Goal: Browse casually: Explore the website without a specific task or goal

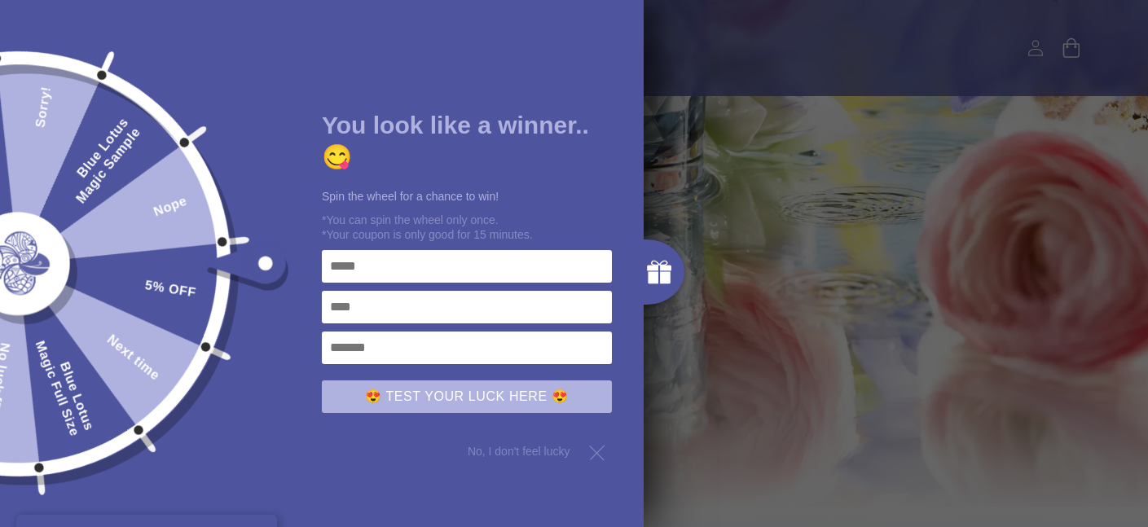
scroll to position [491, 0]
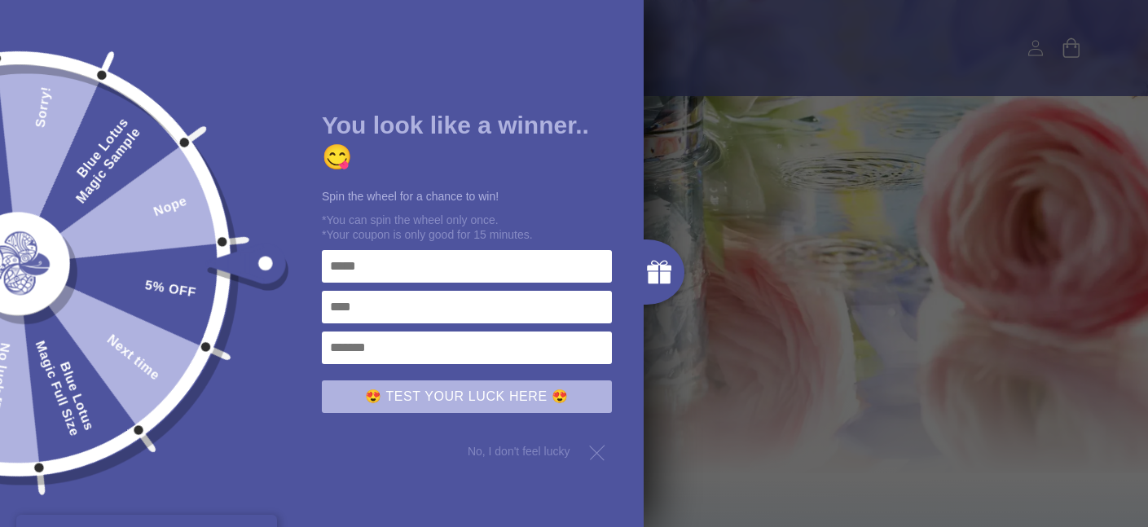
click at [598, 450] on div at bounding box center [597, 451] width 29 height 29
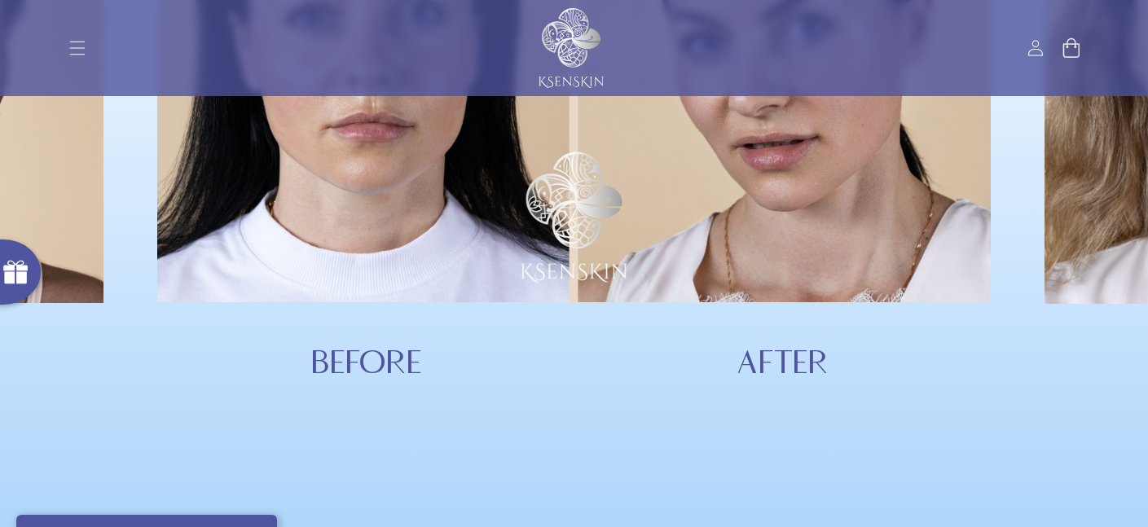
scroll to position [5526, 0]
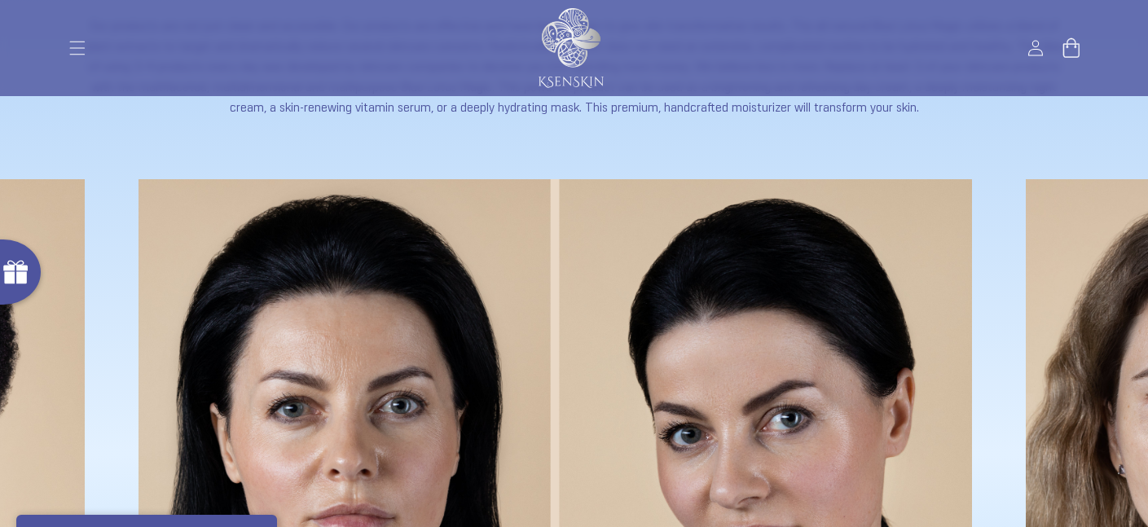
drag, startPoint x: 818, startPoint y: 407, endPoint x: 742, endPoint y: 408, distance: 75.8
click at [742, 408] on img at bounding box center [554, 436] width 833 height 515
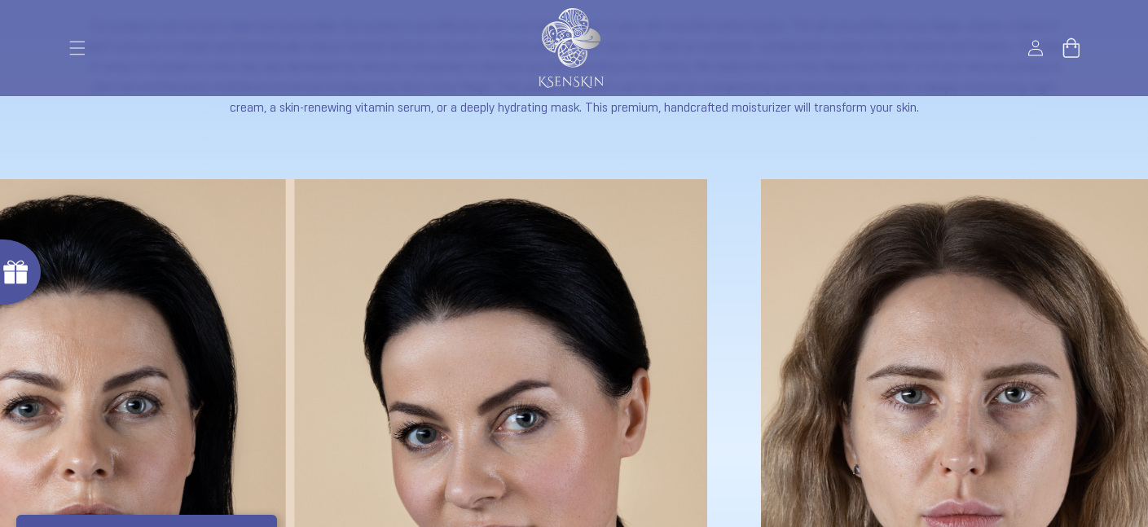
drag, startPoint x: 799, startPoint y: 408, endPoint x: 266, endPoint y: 410, distance: 533.5
click at [262, 410] on img at bounding box center [290, 436] width 833 height 515
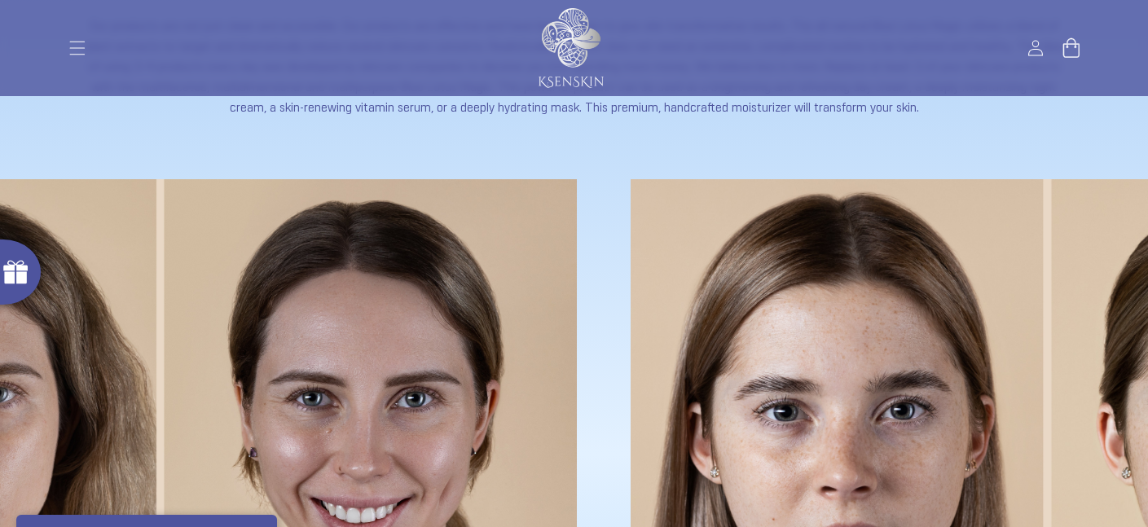
drag, startPoint x: 832, startPoint y: 287, endPoint x: 411, endPoint y: 266, distance: 421.6
click at [414, 264] on img at bounding box center [159, 437] width 833 height 516
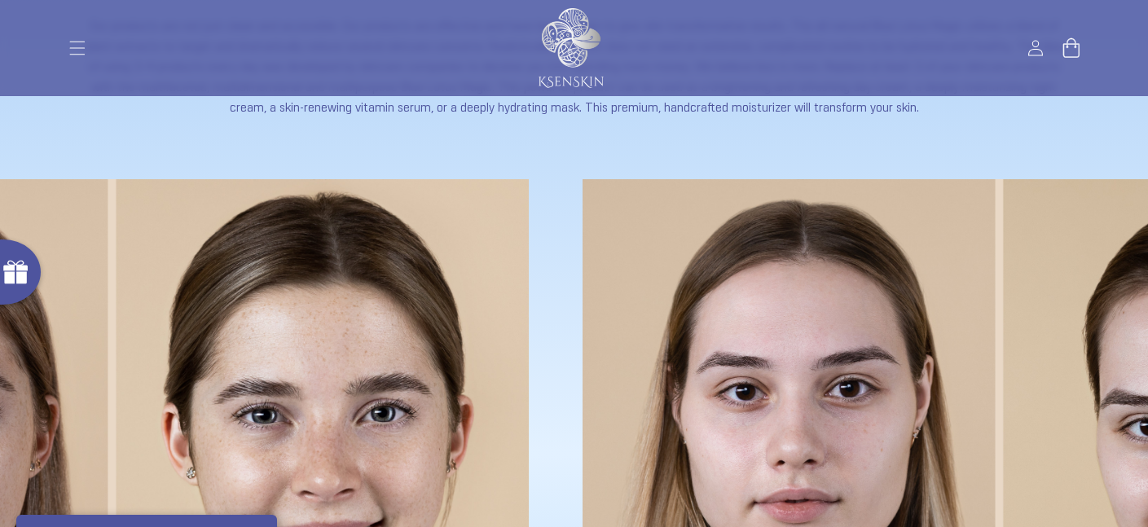
drag, startPoint x: 765, startPoint y: 248, endPoint x: 296, endPoint y: 253, distance: 469.2
click at [296, 253] on img at bounding box center [111, 437] width 833 height 516
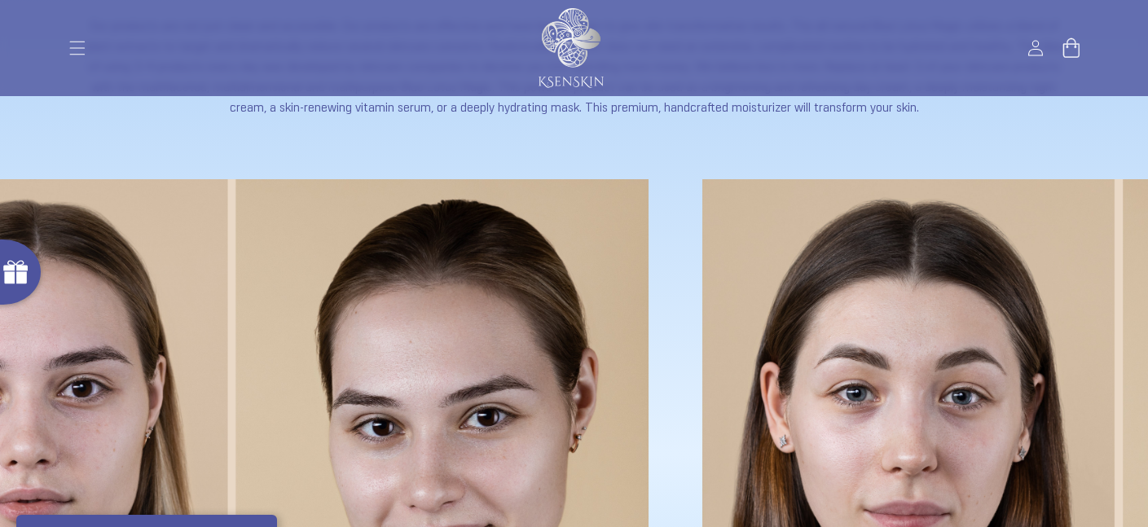
drag, startPoint x: 723, startPoint y: 265, endPoint x: 318, endPoint y: 253, distance: 405.8
click at [318, 253] on img at bounding box center [231, 437] width 833 height 516
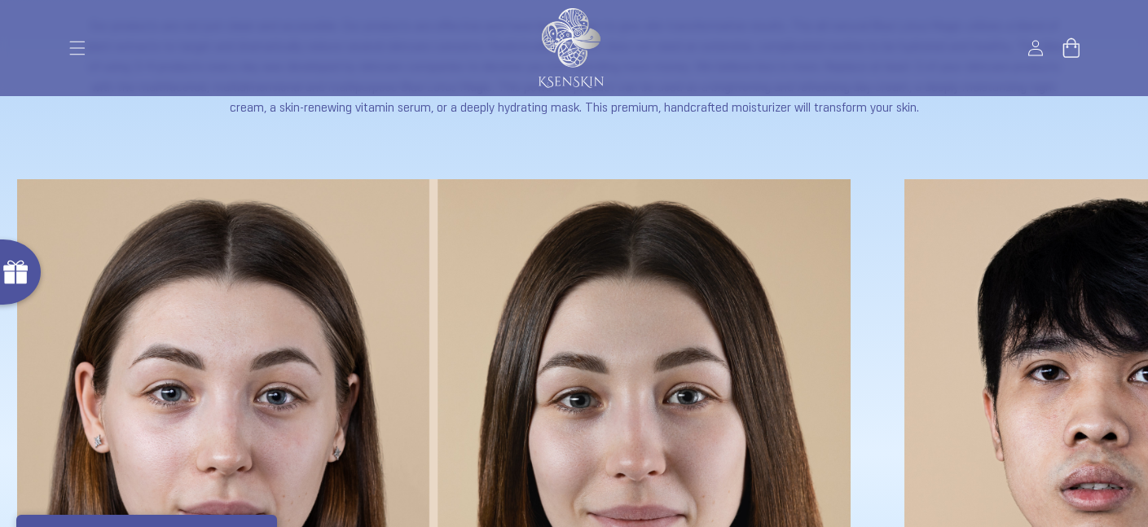
drag, startPoint x: 704, startPoint y: 282, endPoint x: 336, endPoint y: 257, distance: 369.0
click at [340, 257] on img at bounding box center [433, 436] width 833 height 515
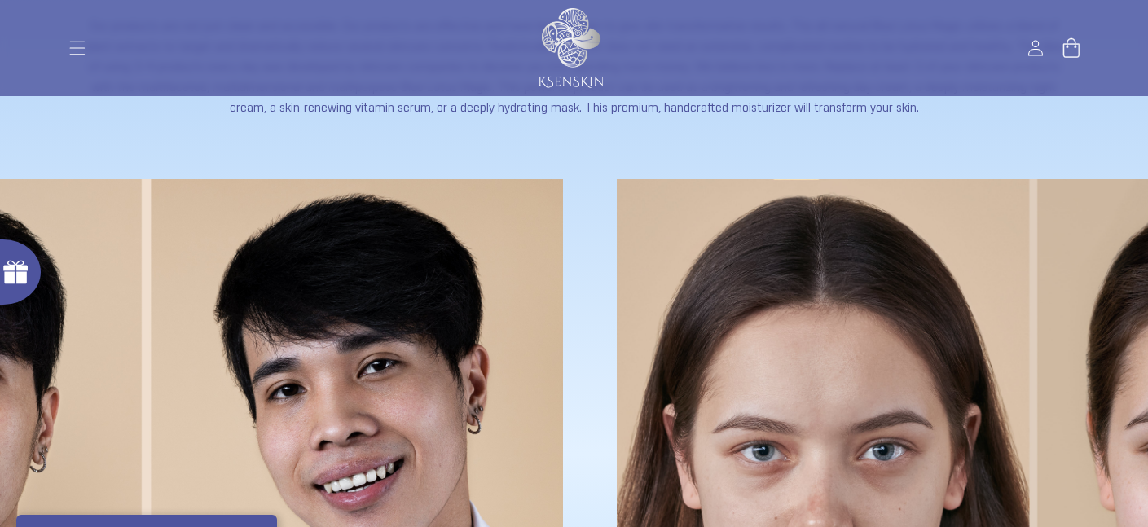
drag, startPoint x: 880, startPoint y: 267, endPoint x: 379, endPoint y: 308, distance: 503.4
click at [380, 307] on img at bounding box center [146, 436] width 833 height 515
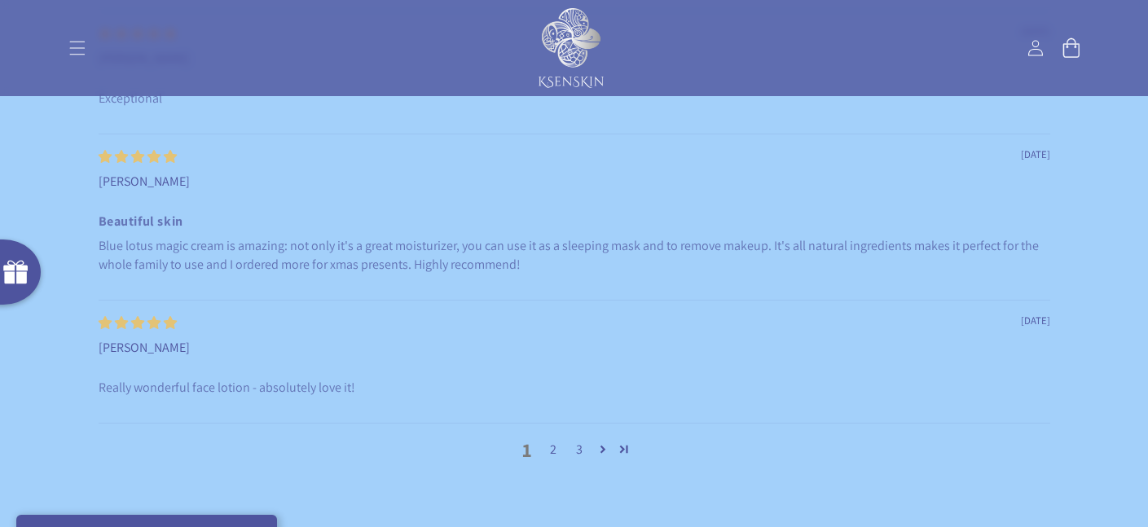
scroll to position [7041, 0]
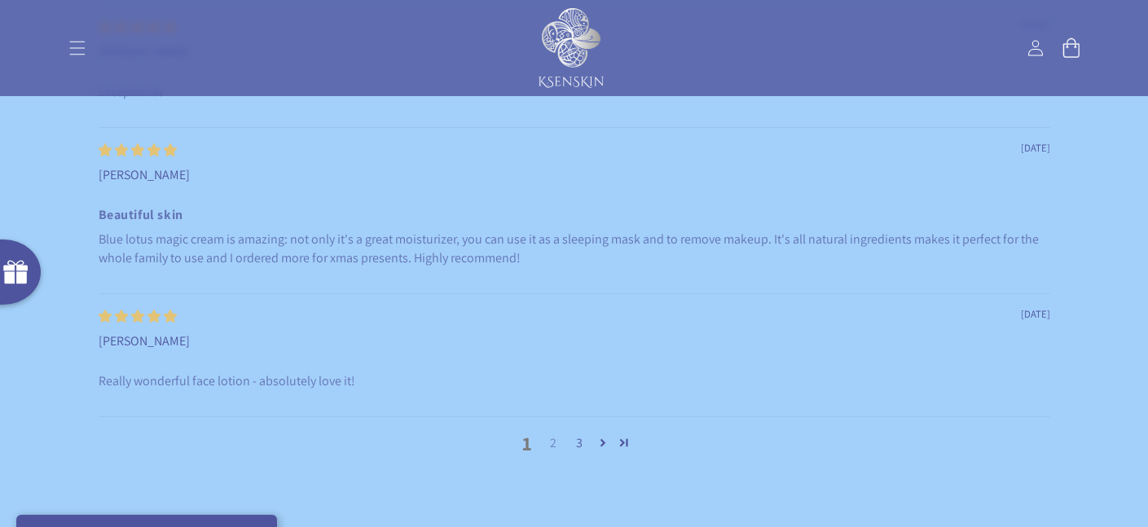
click at [556, 437] on link "2" at bounding box center [553, 443] width 26 height 20
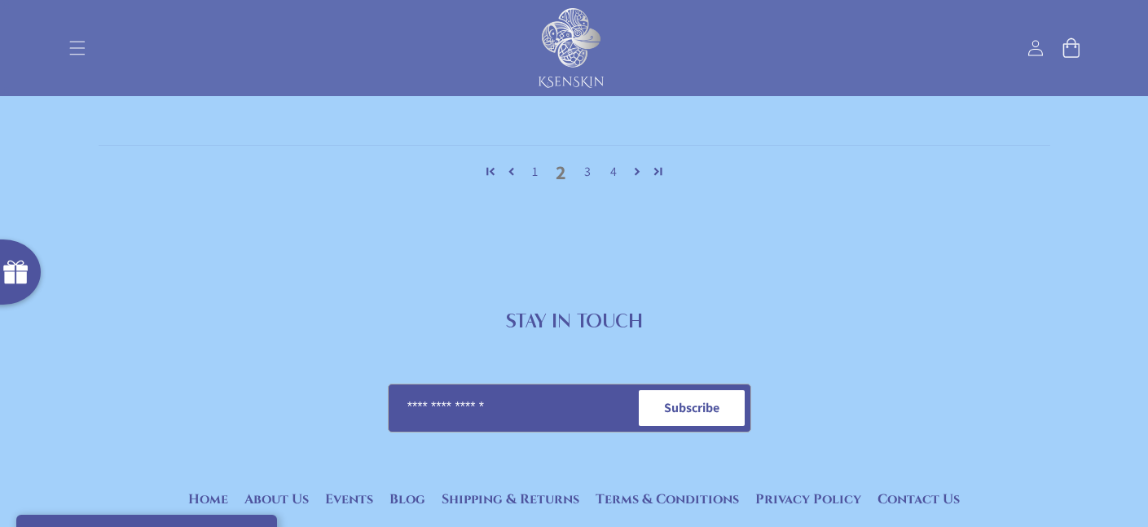
scroll to position [8188, 0]
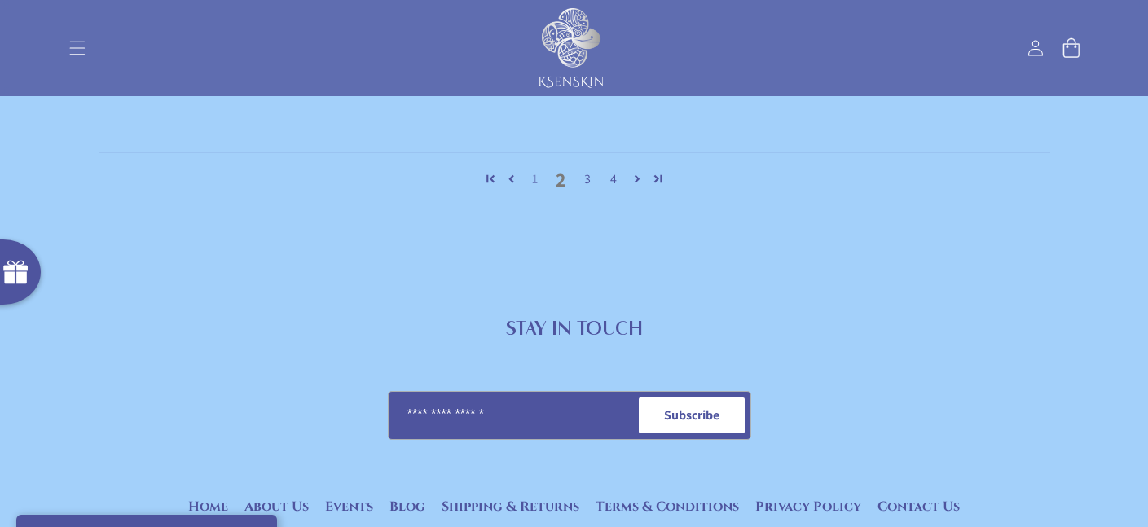
click at [532, 169] on link "1" at bounding box center [535, 179] width 26 height 20
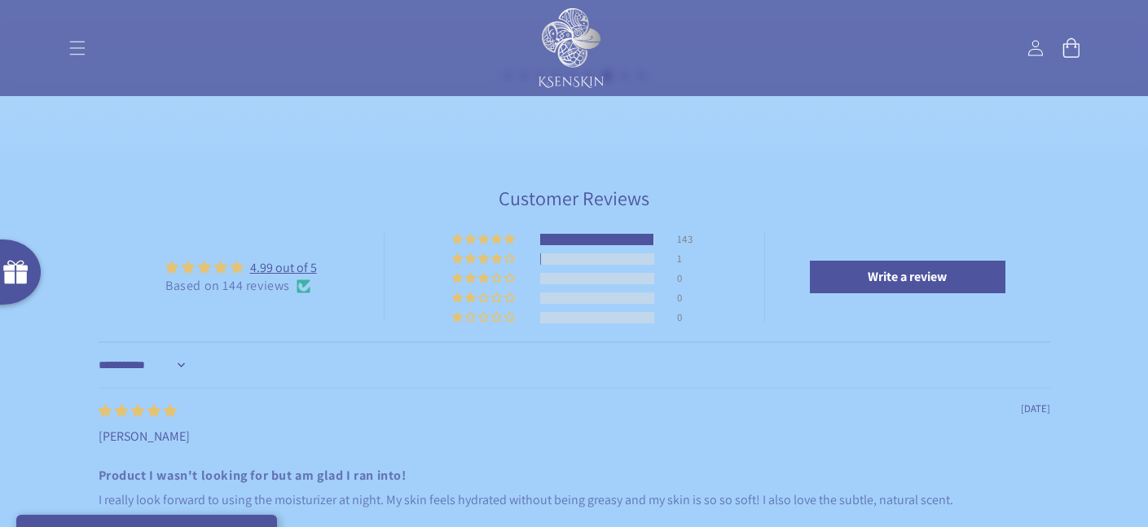
scroll to position [6361, 0]
